Goal: Find specific page/section: Find specific page/section

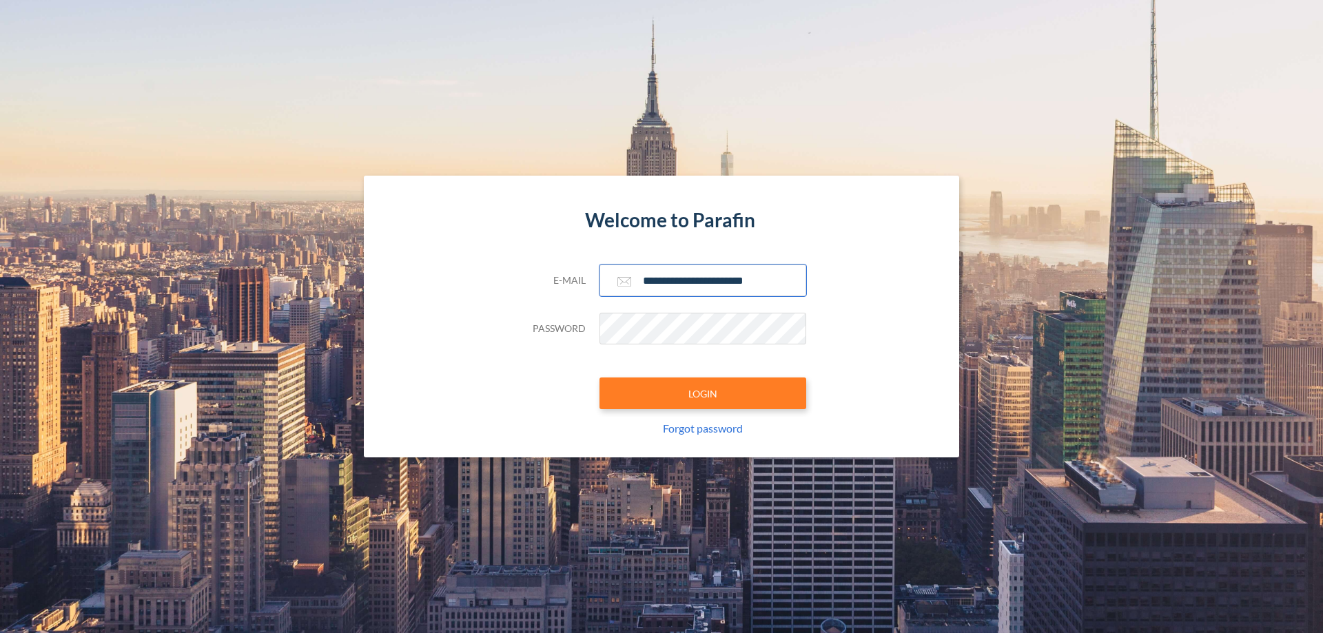
type input "**********"
click at [703, 394] on button "LOGIN" at bounding box center [703, 394] width 207 height 32
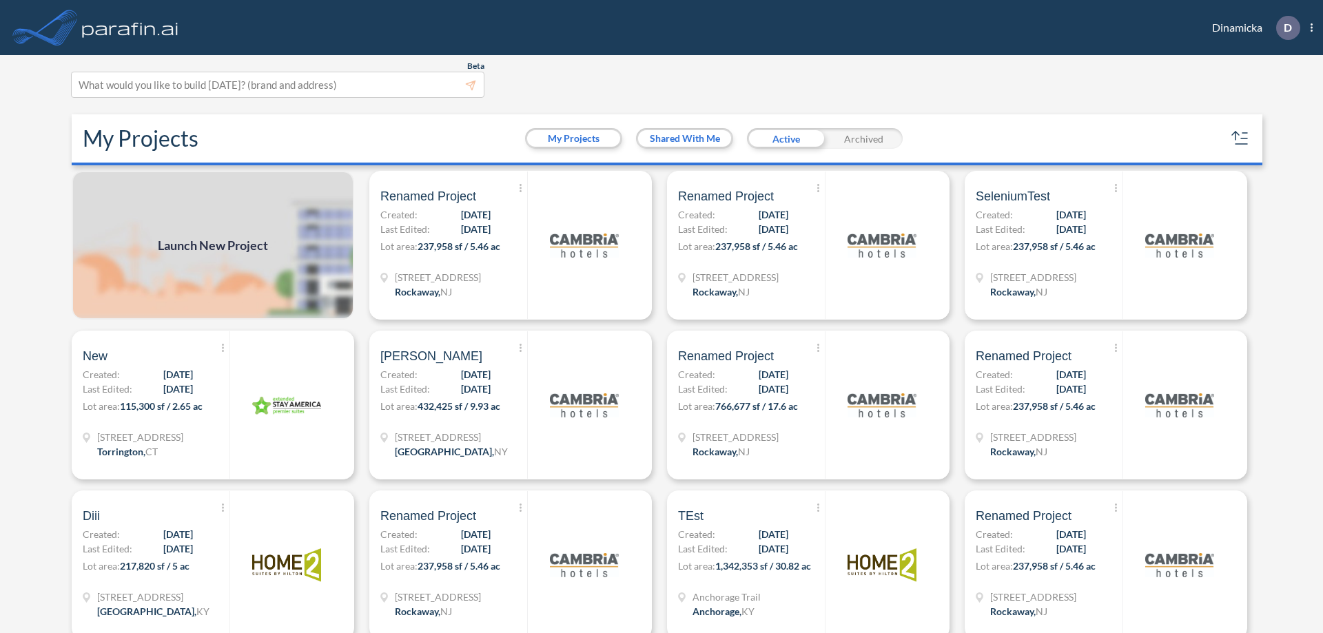
scroll to position [3, 0]
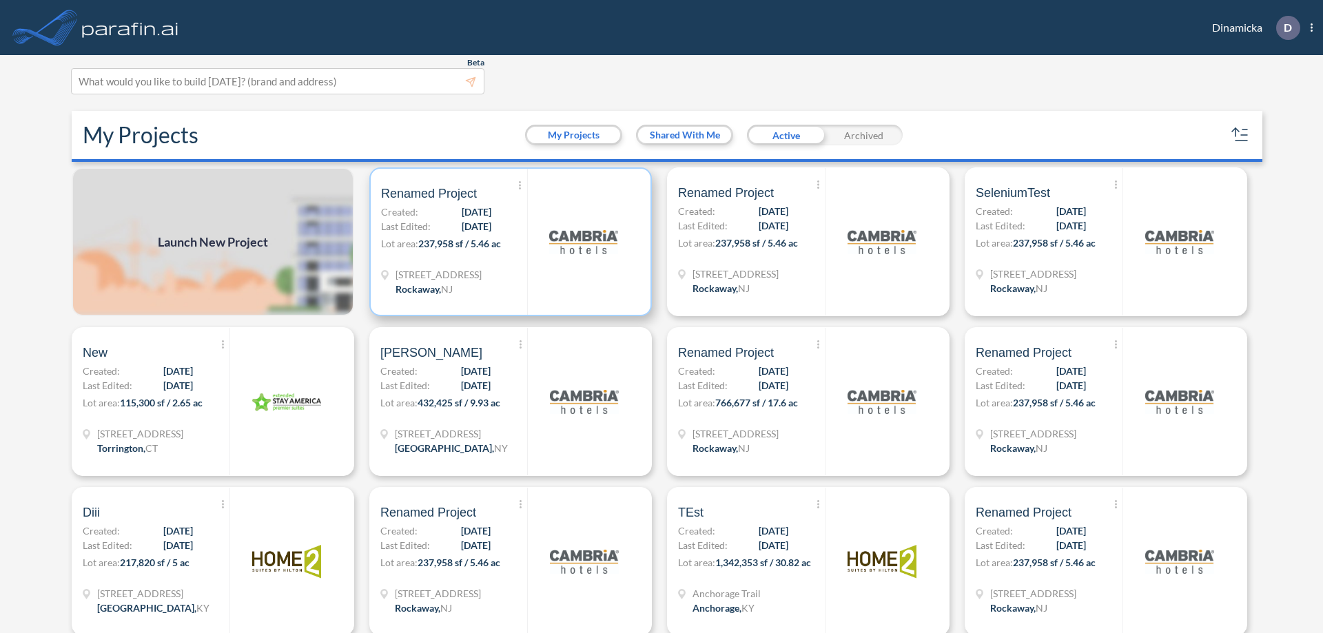
click at [508, 242] on p "Lot area: 237,958 sf / 5.46 ac" at bounding box center [454, 246] width 146 height 20
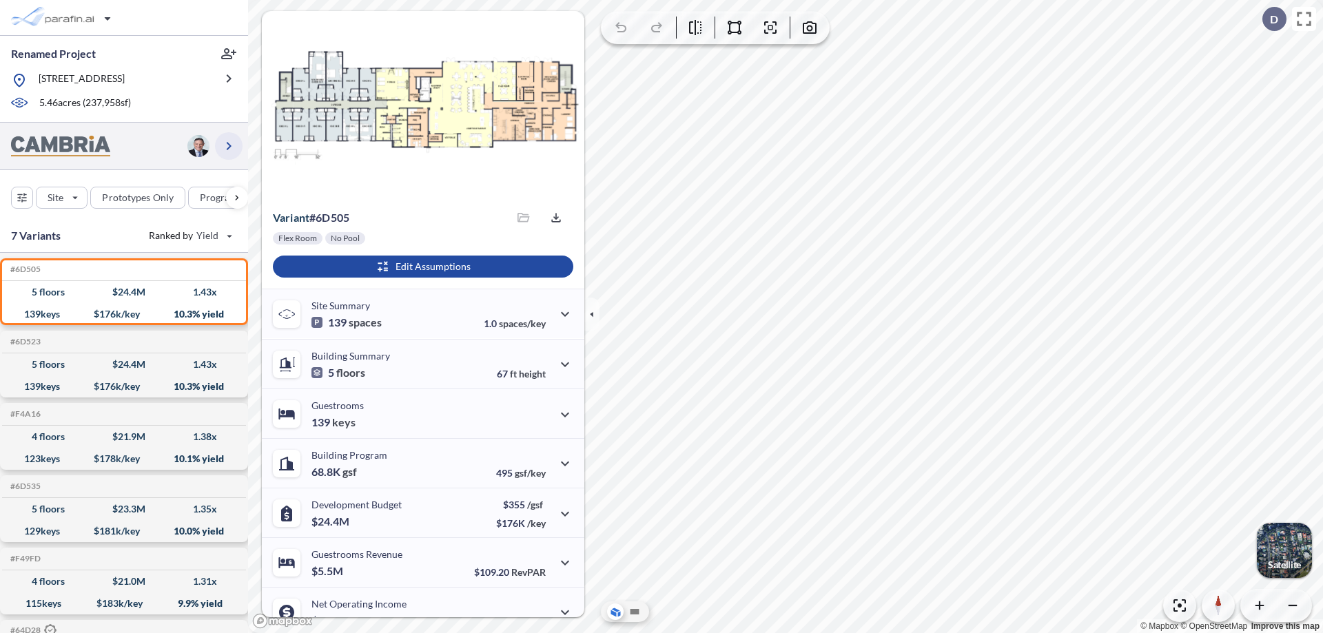
click at [229, 145] on icon "button" at bounding box center [229, 146] width 17 height 17
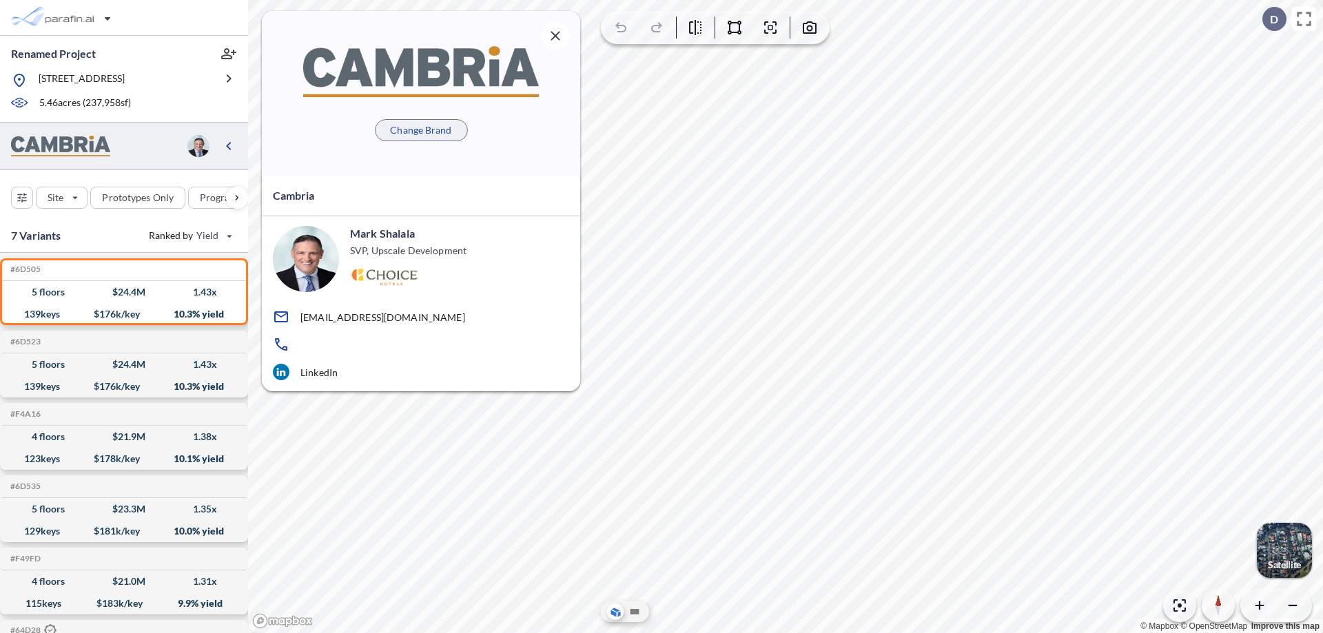
click at [421, 130] on p "Change Brand" at bounding box center [420, 130] width 61 height 14
